Goal: Task Accomplishment & Management: Use online tool/utility

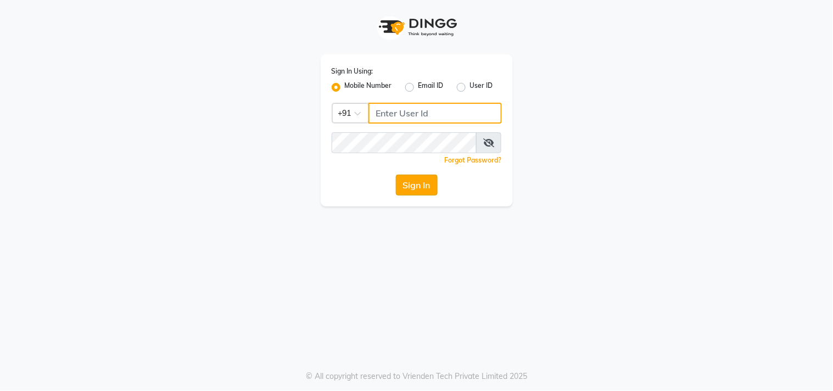
type input "9676070796"
click at [419, 181] on button "Sign In" at bounding box center [417, 185] width 42 height 21
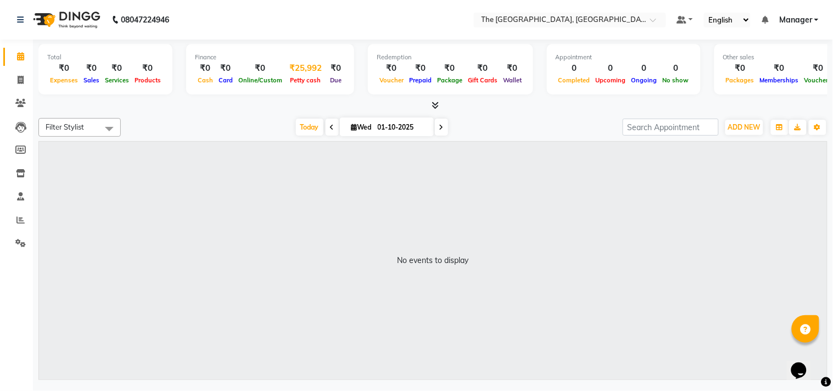
click at [305, 77] on span "Petty cash" at bounding box center [306, 80] width 36 height 8
select select "6616"
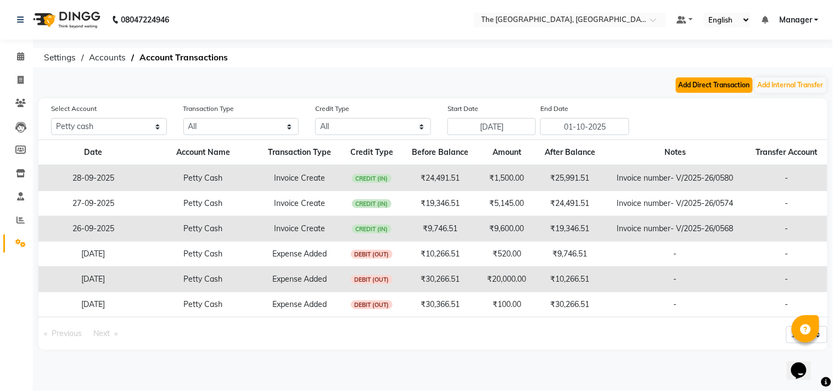
click at [714, 88] on button "Add Direct Transaction" at bounding box center [714, 84] width 77 height 15
select select "direct"
select select "6616"
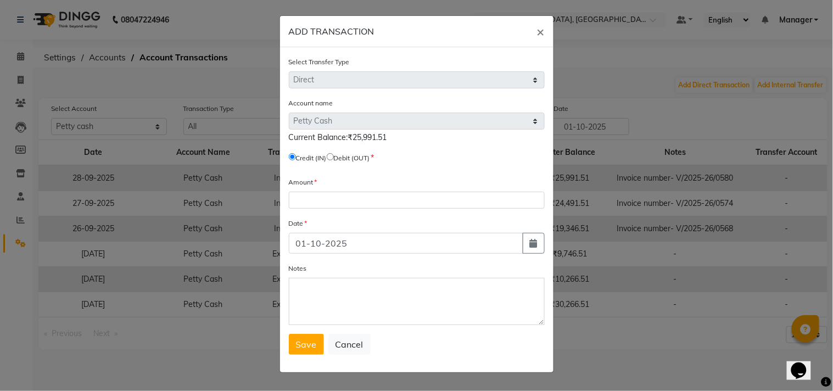
click at [372, 189] on div "Amount" at bounding box center [417, 192] width 256 height 32
click at [360, 200] on input "number" at bounding box center [417, 200] width 256 height 17
click at [540, 30] on span "×" at bounding box center [541, 31] width 8 height 16
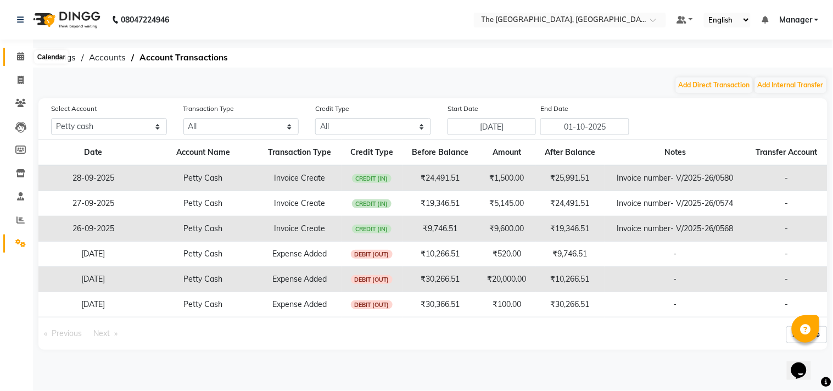
click at [18, 60] on icon at bounding box center [20, 56] width 7 height 8
